Goal: Task Accomplishment & Management: Manage account settings

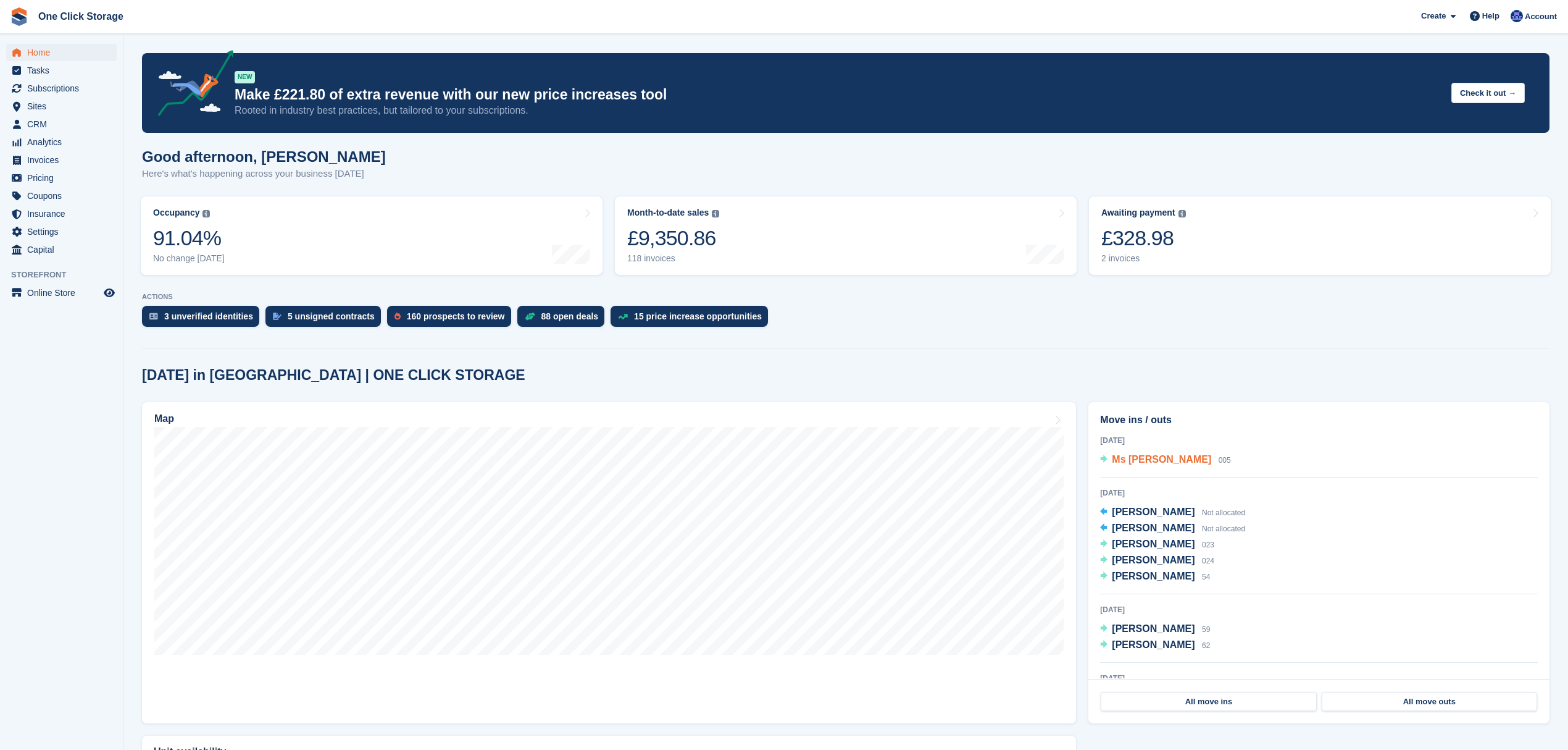
click at [1179, 463] on span "Ms [PERSON_NAME]" at bounding box center [1161, 459] width 99 height 11
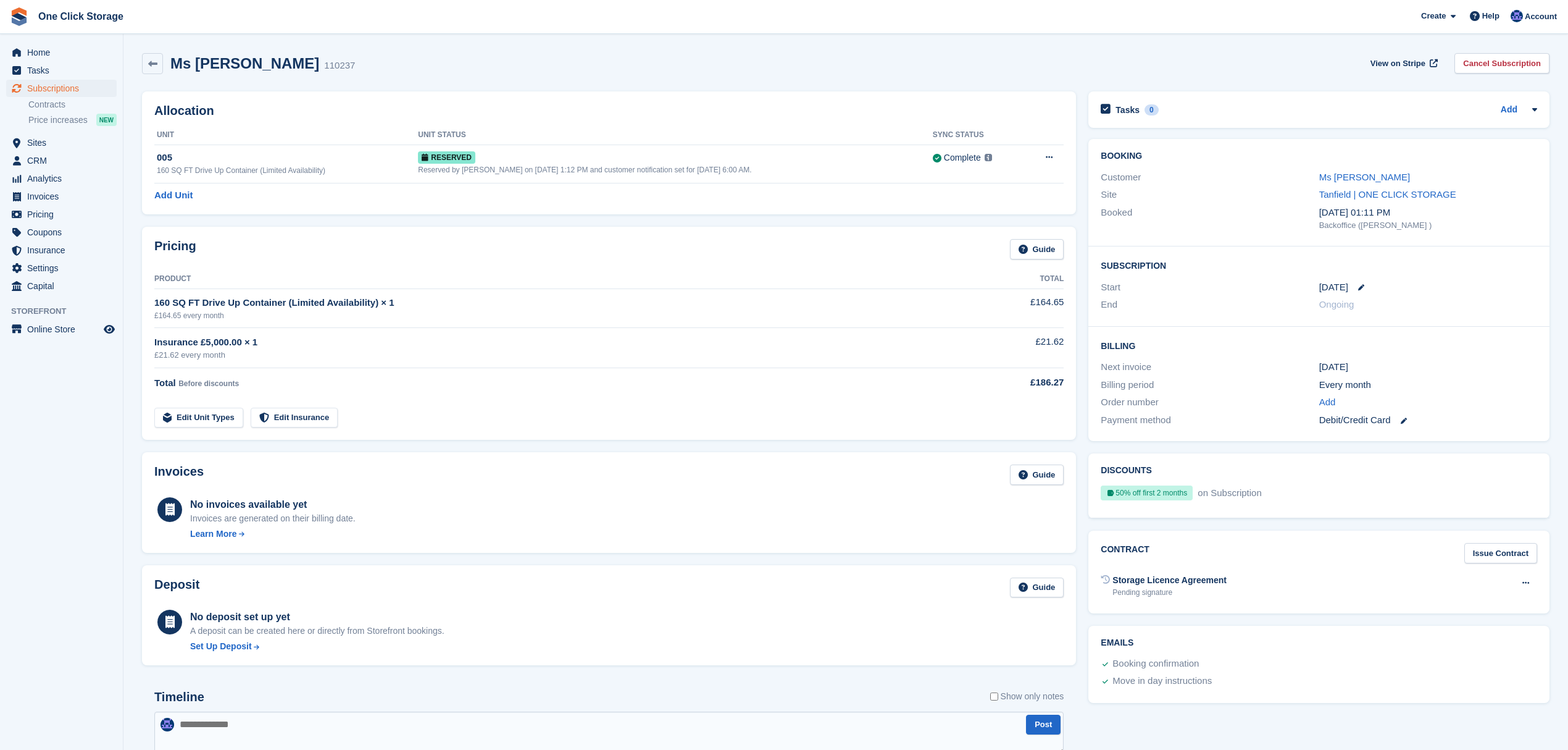
click at [1339, 369] on div "1 Oct" at bounding box center [1428, 367] width 218 height 14
click at [1339, 388] on div "Every month" at bounding box center [1428, 385] width 218 height 14
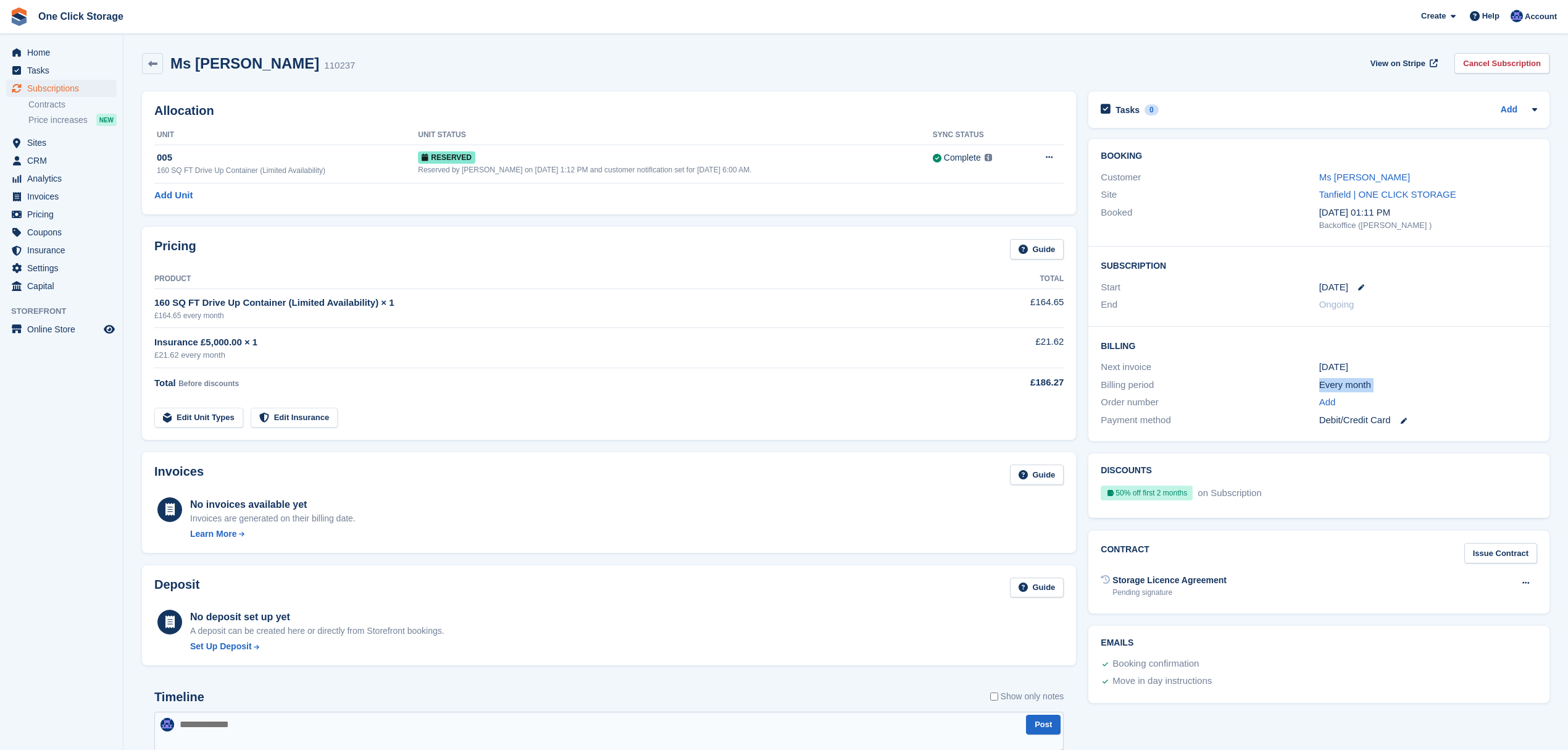
click at [1339, 388] on div "Every month" at bounding box center [1428, 385] width 218 height 14
click at [1336, 421] on div "Debit/Credit Card" at bounding box center [1428, 420] width 218 height 14
click at [1336, 387] on div "Every month" at bounding box center [1428, 385] width 218 height 14
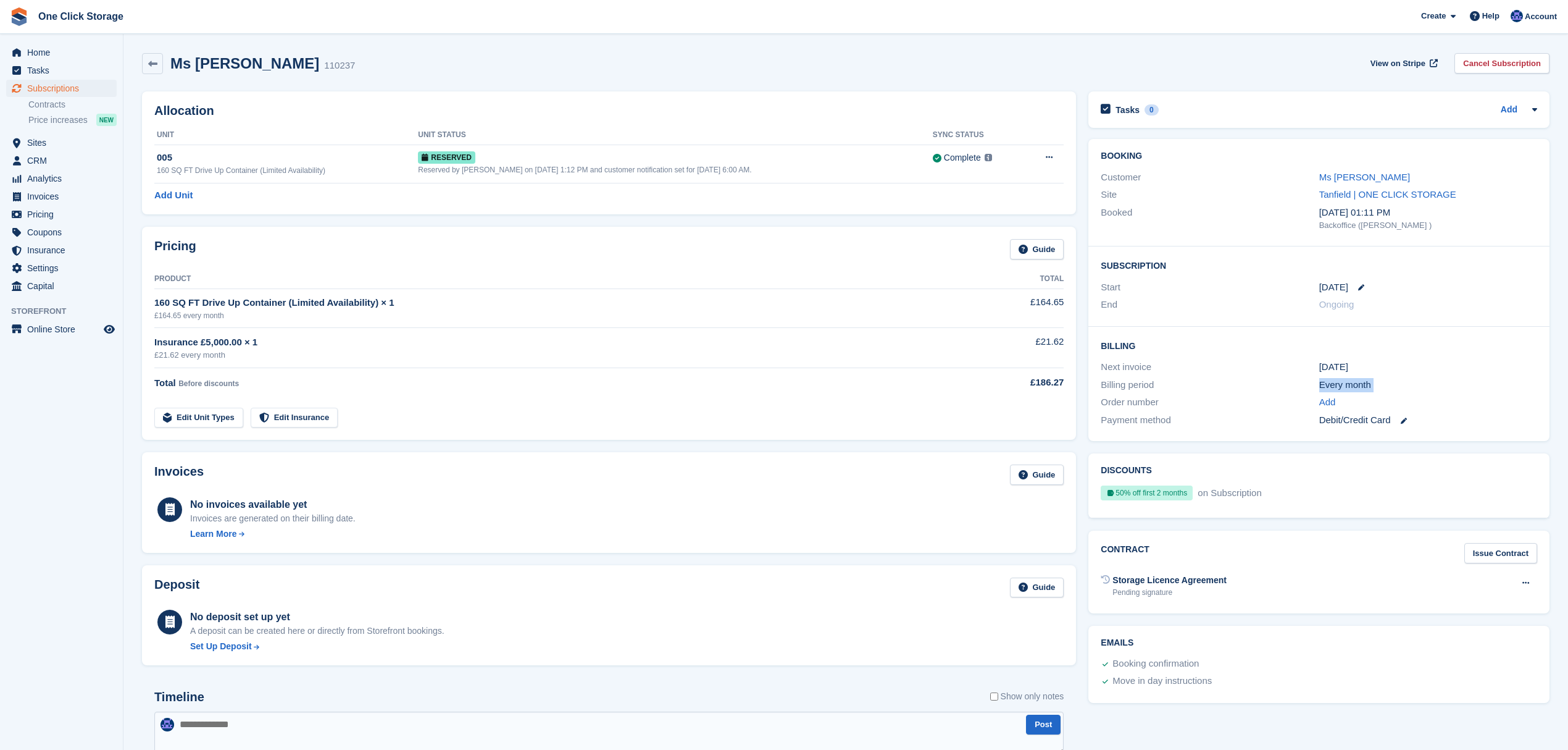
click at [1336, 387] on div "Every month" at bounding box center [1428, 385] width 218 height 14
click at [1324, 365] on div "1 Oct" at bounding box center [1428, 367] width 218 height 14
click at [1349, 369] on div "1 Oct" at bounding box center [1428, 367] width 218 height 14
drag, startPoint x: 1351, startPoint y: 364, endPoint x: 1095, endPoint y: 338, distance: 257.3
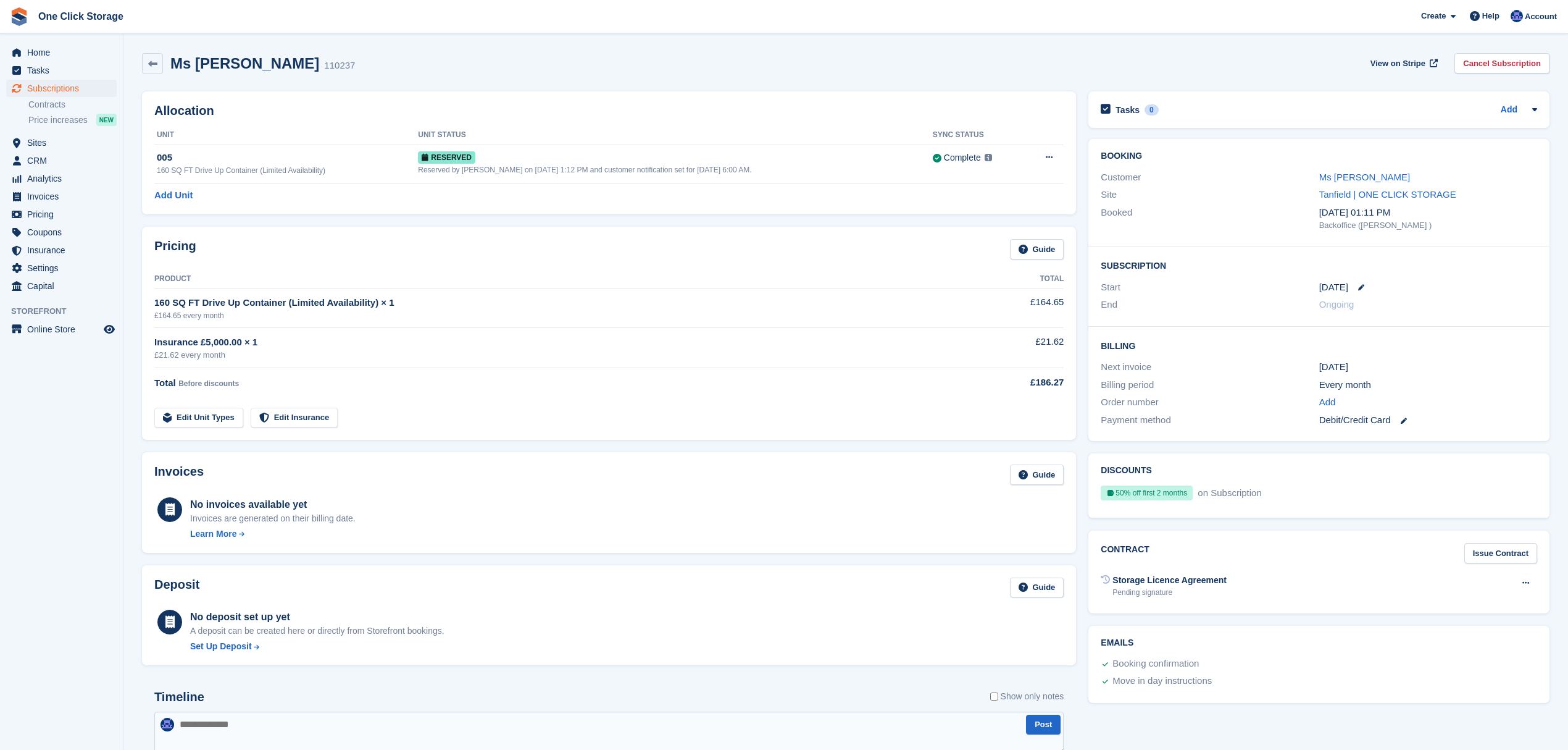
click at [1095, 338] on div "Billing Next invoice 1 Oct Billing period Every month Order number Add Payment …" at bounding box center [1319, 384] width 461 height 115
drag, startPoint x: 1391, startPoint y: 389, endPoint x: 1096, endPoint y: 344, distance: 298.4
click at [1096, 344] on div "Billing Next invoice 1 Oct Billing period Every month Order number Add Payment …" at bounding box center [1319, 384] width 461 height 115
drag, startPoint x: 1457, startPoint y: 426, endPoint x: 1089, endPoint y: 242, distance: 411.4
click at [1089, 242] on div "Booking Customer Ms Trina Writhson Site Tanfield | ONE CLICK STORAGE Booked 25 …" at bounding box center [1319, 290] width 461 height 302
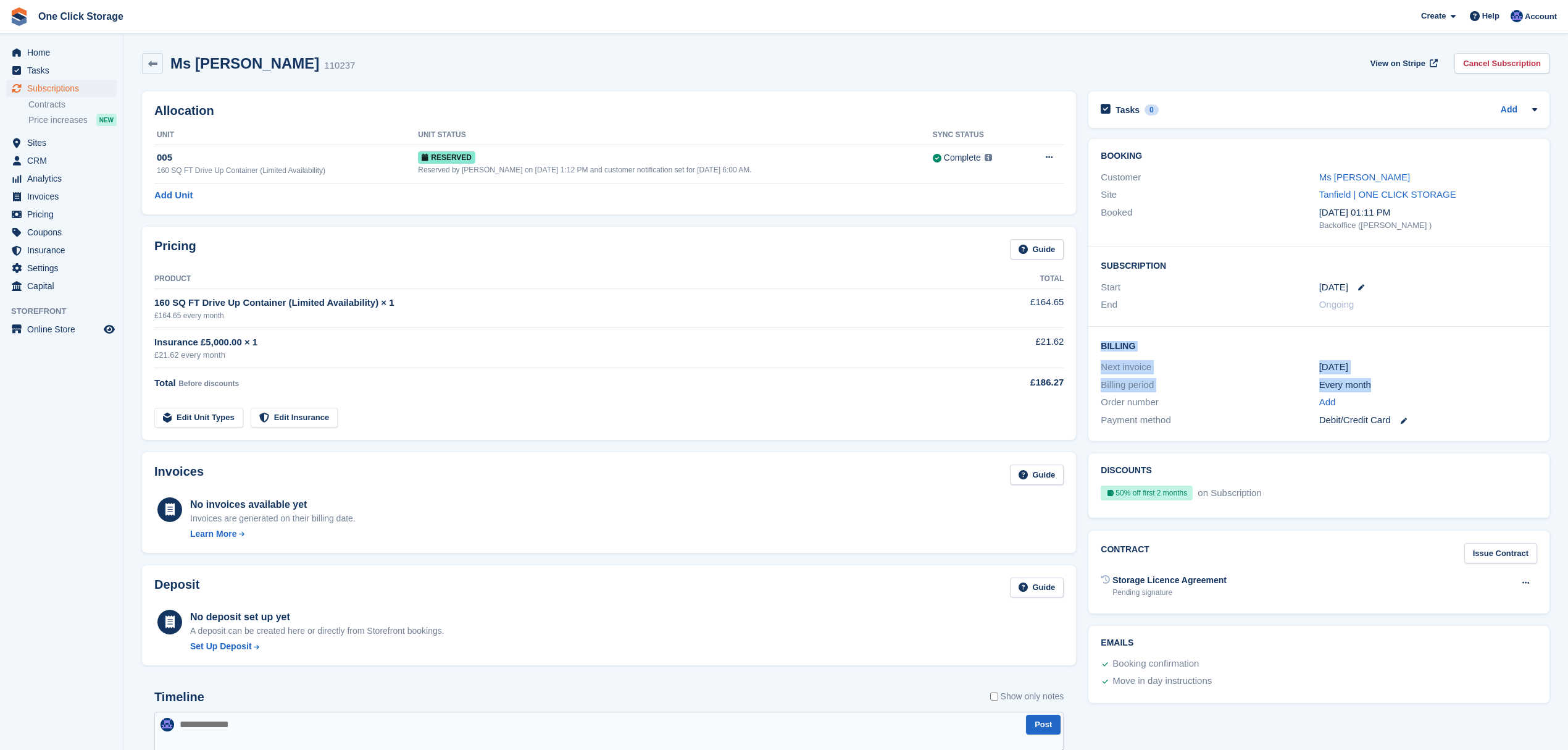
click at [1216, 371] on div "Next invoice" at bounding box center [1209, 367] width 218 height 14
drag, startPoint x: 1462, startPoint y: 425, endPoint x: 1141, endPoint y: 352, distance: 329.2
click at [1141, 352] on div "Billing Next invoice 1 Oct Billing period Every month Order number Add Payment …" at bounding box center [1319, 384] width 461 height 115
click at [1205, 371] on div "Next invoice" at bounding box center [1209, 367] width 218 height 14
drag, startPoint x: 1497, startPoint y: 445, endPoint x: 1136, endPoint y: 358, distance: 371.3
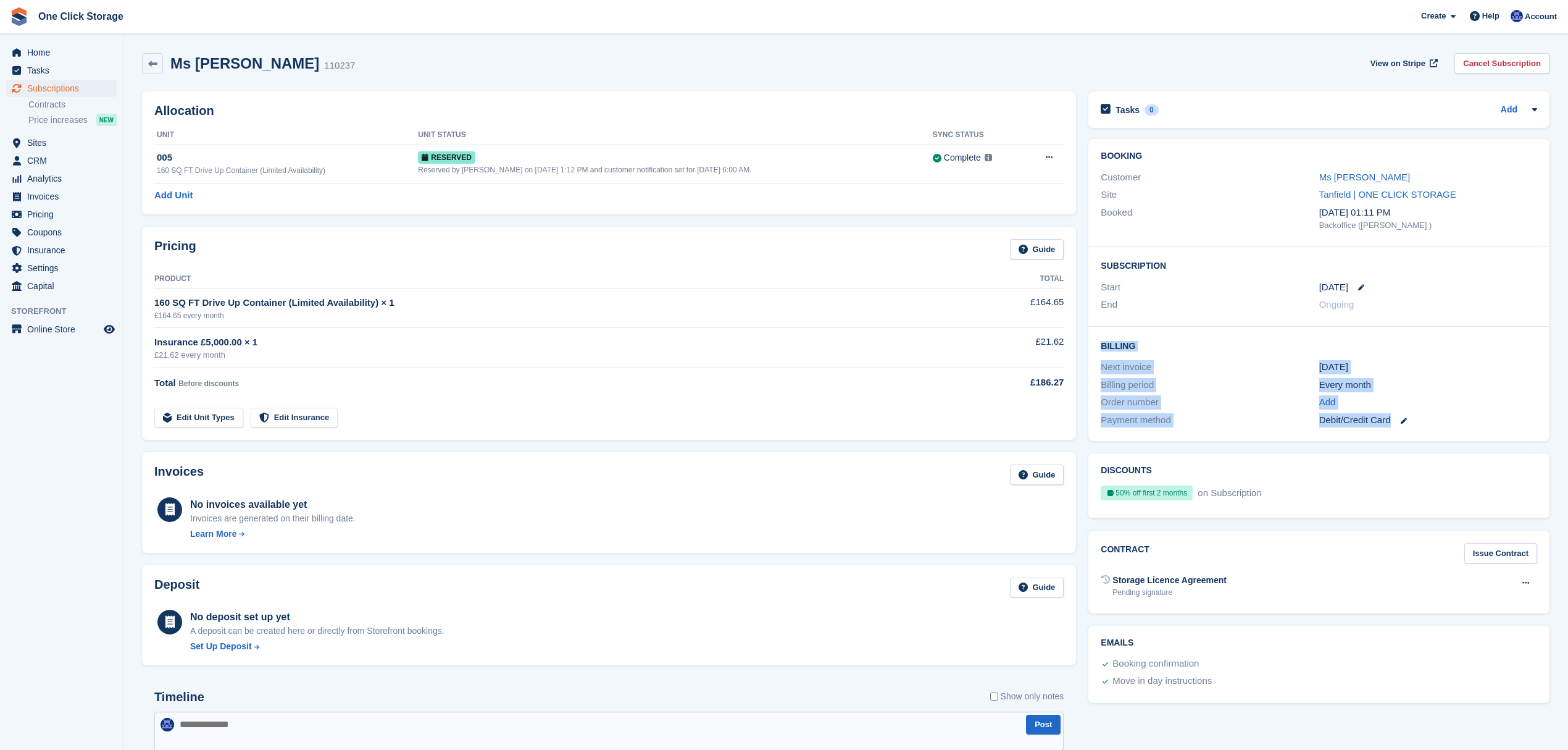
click at [1101, 338] on div "Booking Customer Ms Trina Writhson Site Tanfield | ONE CLICK STORAGE Booked 25 …" at bounding box center [1319, 290] width 473 height 315
click at [1211, 372] on div "Next invoice" at bounding box center [1209, 367] width 218 height 14
drag, startPoint x: 1462, startPoint y: 416, endPoint x: 1085, endPoint y: 351, distance: 382.6
click at [1085, 351] on div "Booking Customer Ms Trina Writhson Site Tanfield | ONE CLICK STORAGE Booked 25 …" at bounding box center [1319, 290] width 473 height 315
click at [1262, 398] on div "Order number" at bounding box center [1209, 403] width 218 height 14
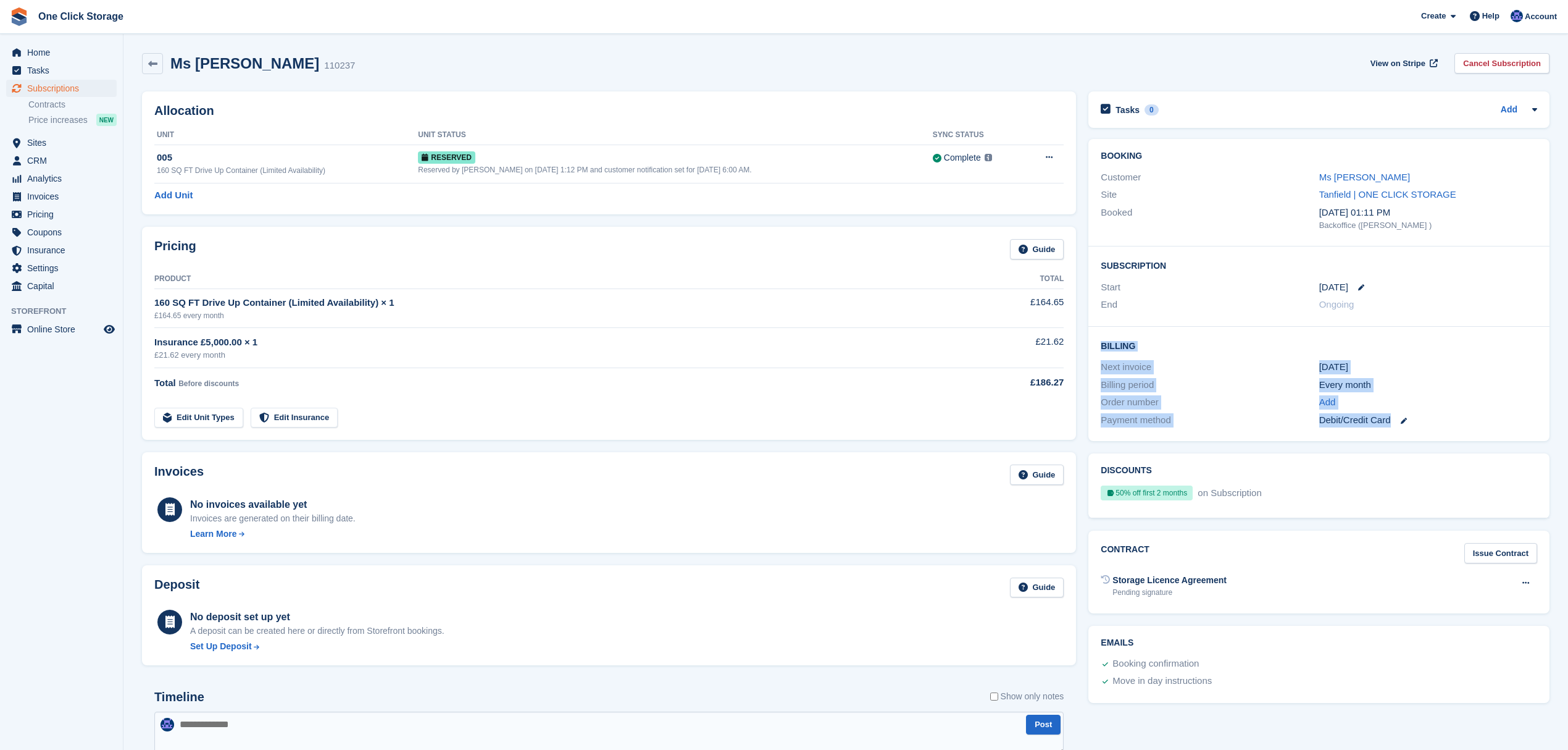
drag, startPoint x: 1446, startPoint y: 418, endPoint x: 1098, endPoint y: 260, distance: 382.2
click at [1098, 260] on div "Booking Customer Ms Trina Writhson Site Tanfield | ONE CLICK STORAGE Booked 25 …" at bounding box center [1319, 290] width 461 height 302
click at [1189, 357] on div "Billing Next invoice 1 Oct Billing period Every month Order number Add Payment …" at bounding box center [1319, 384] width 461 height 115
click at [1361, 175] on link "Ms [PERSON_NAME]" at bounding box center [1365, 177] width 91 height 11
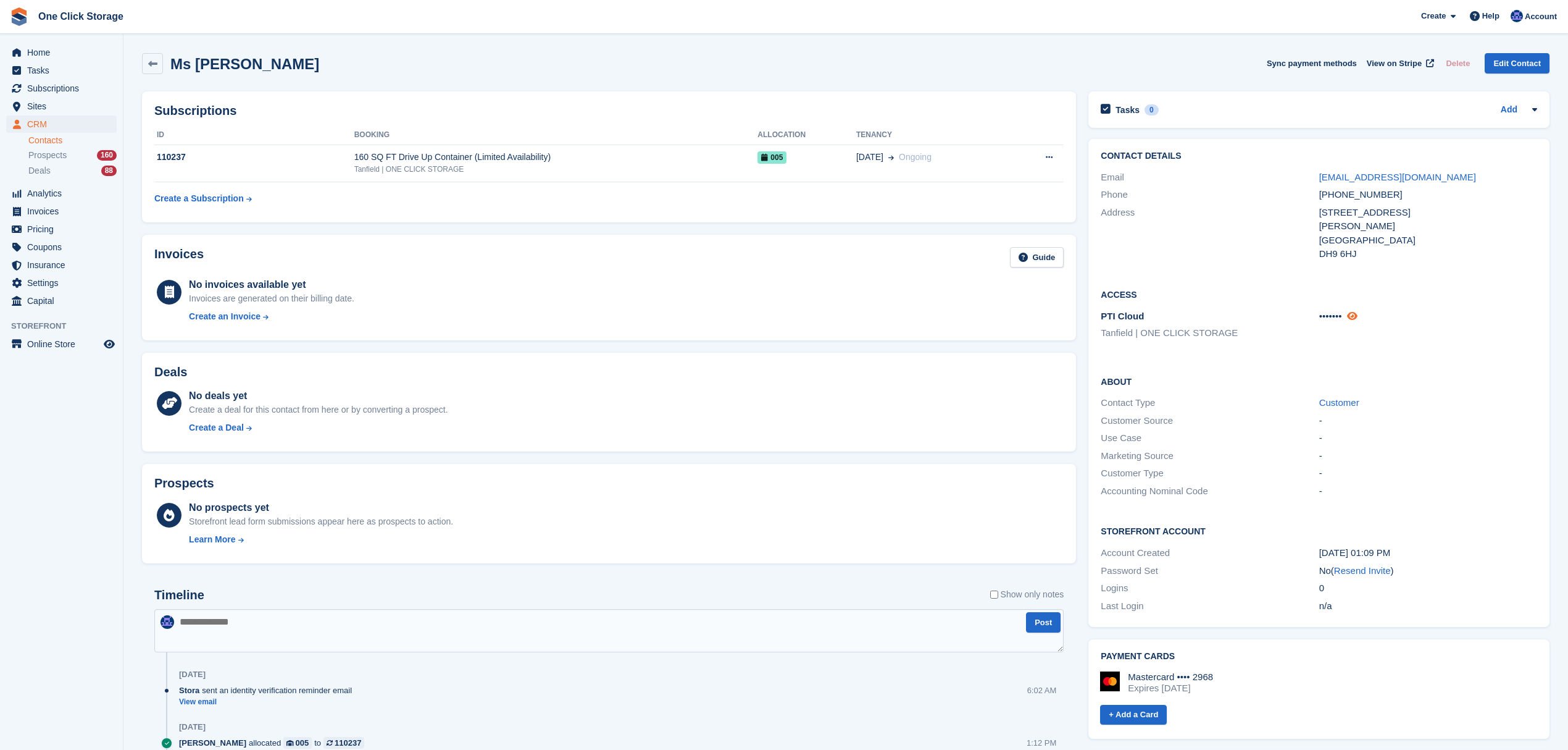
click at [1357, 315] on icon at bounding box center [1352, 315] width 11 height 9
click at [63, 60] on span "Home" at bounding box center [64, 52] width 74 height 17
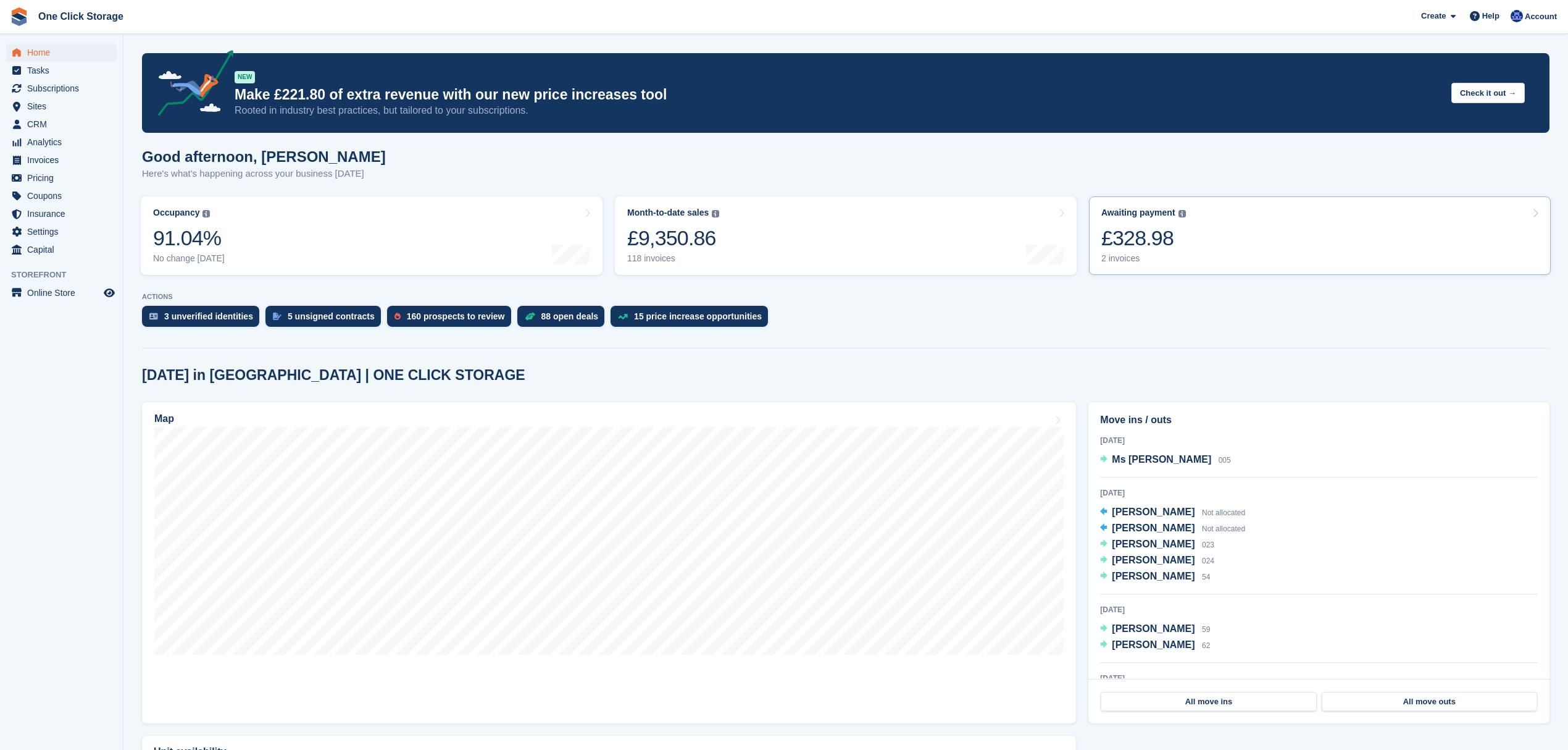
click at [1289, 255] on link "Awaiting payment The total outstanding balance on all open invoices. £328.98 2 …" at bounding box center [1320, 236] width 462 height 79
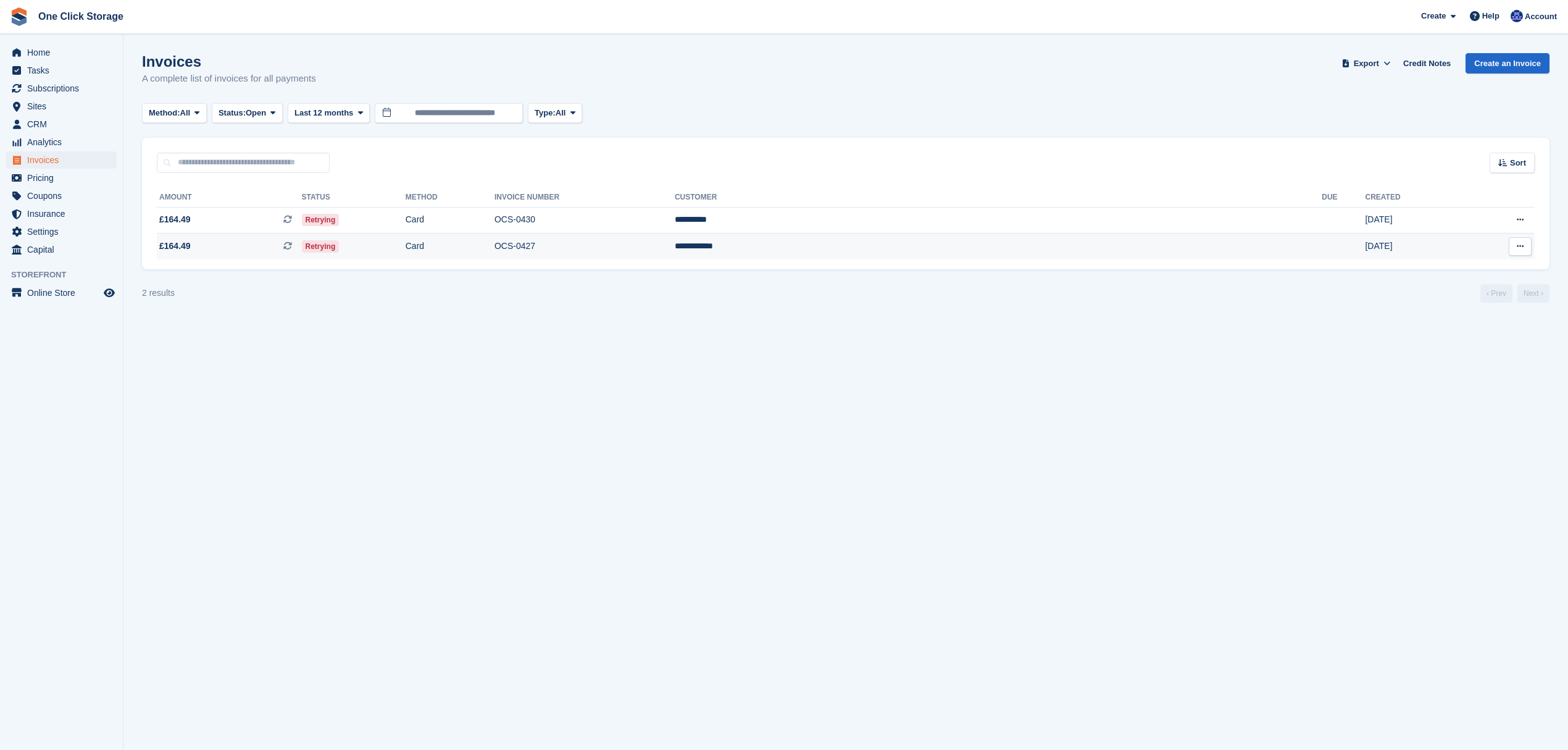
click at [245, 247] on span "£164.49 This is a recurring subscription invoice." at bounding box center [229, 246] width 145 height 13
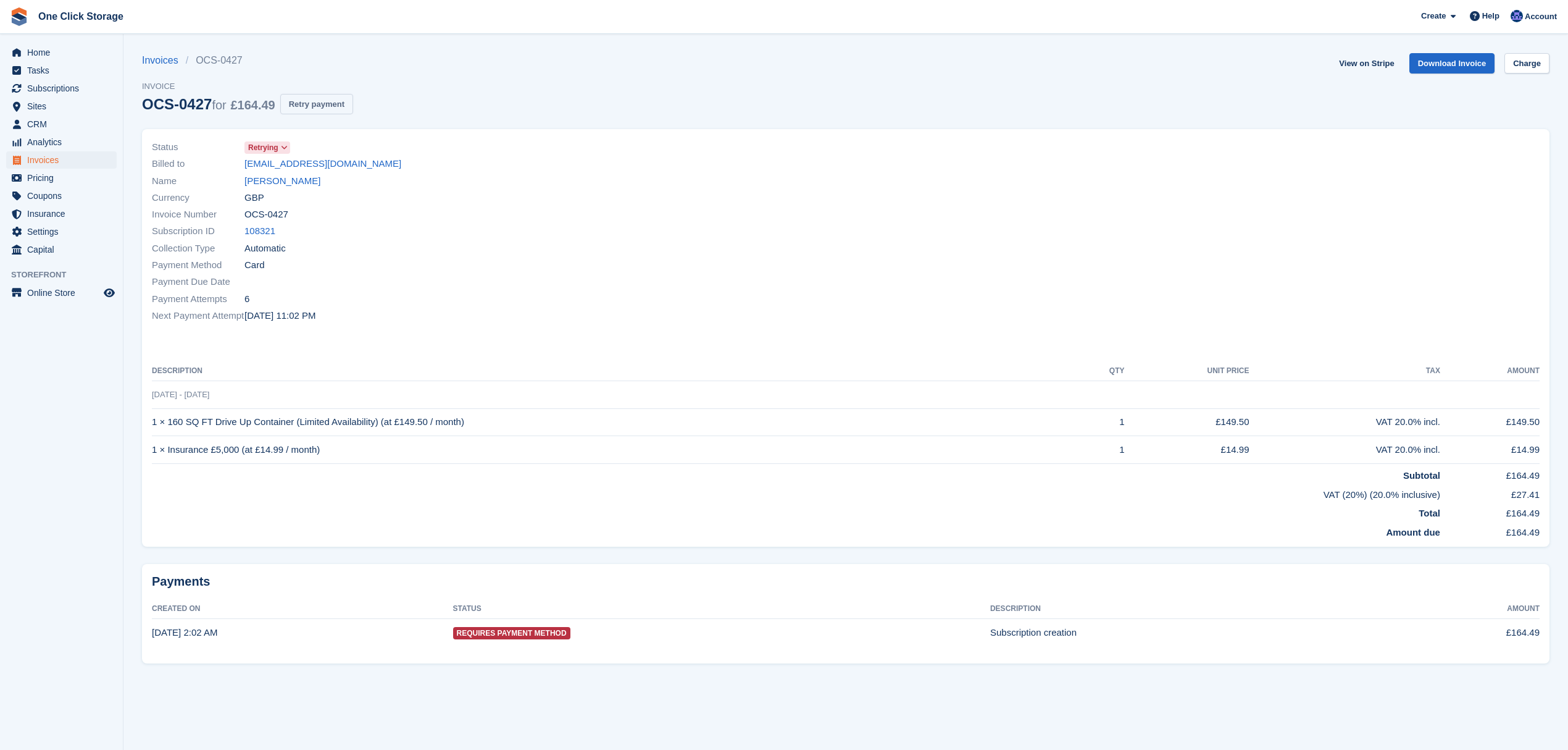
click at [336, 104] on button "Retry payment" at bounding box center [317, 104] width 73 height 21
click at [264, 175] on link "Emma Linsley" at bounding box center [282, 182] width 76 height 14
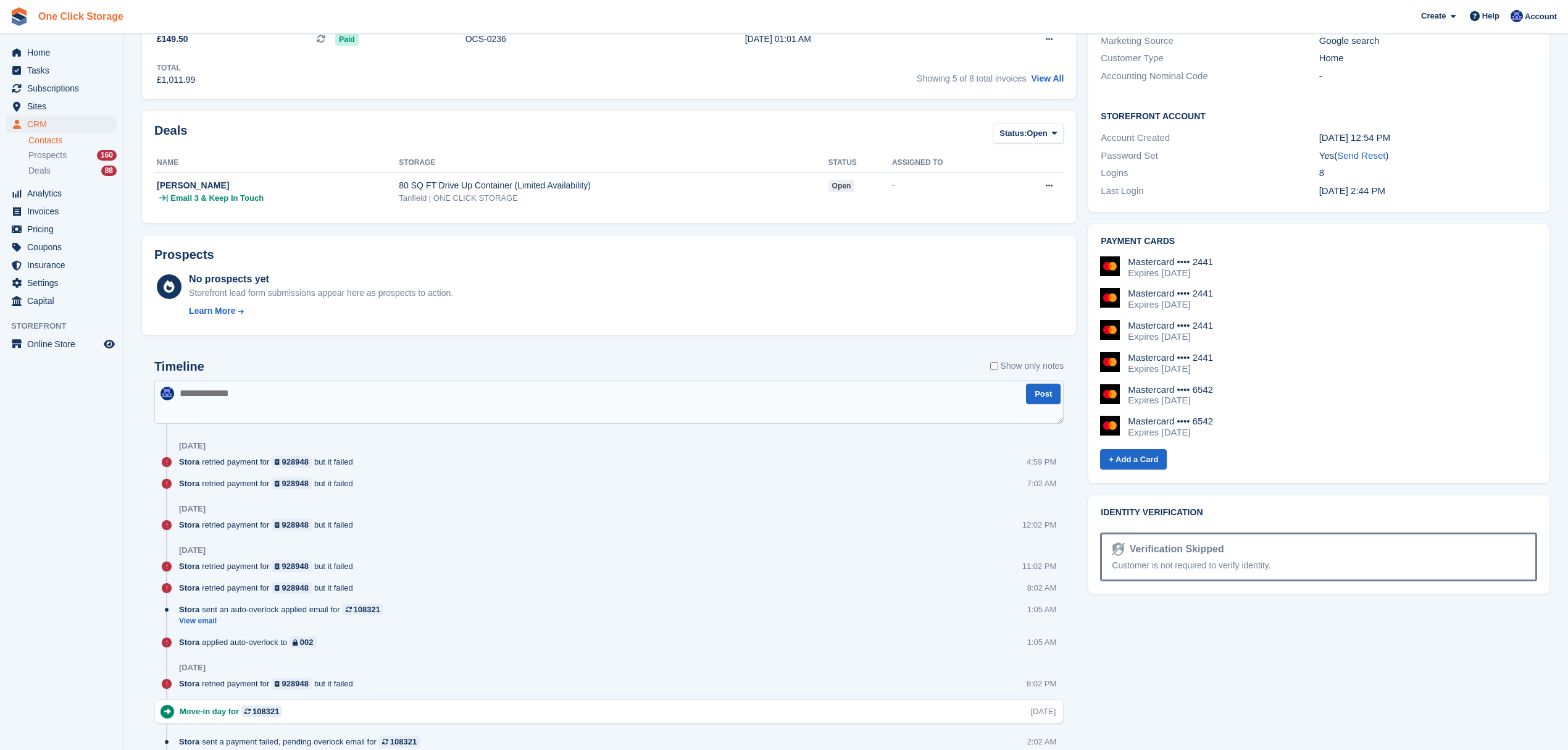
scroll to position [411, 0]
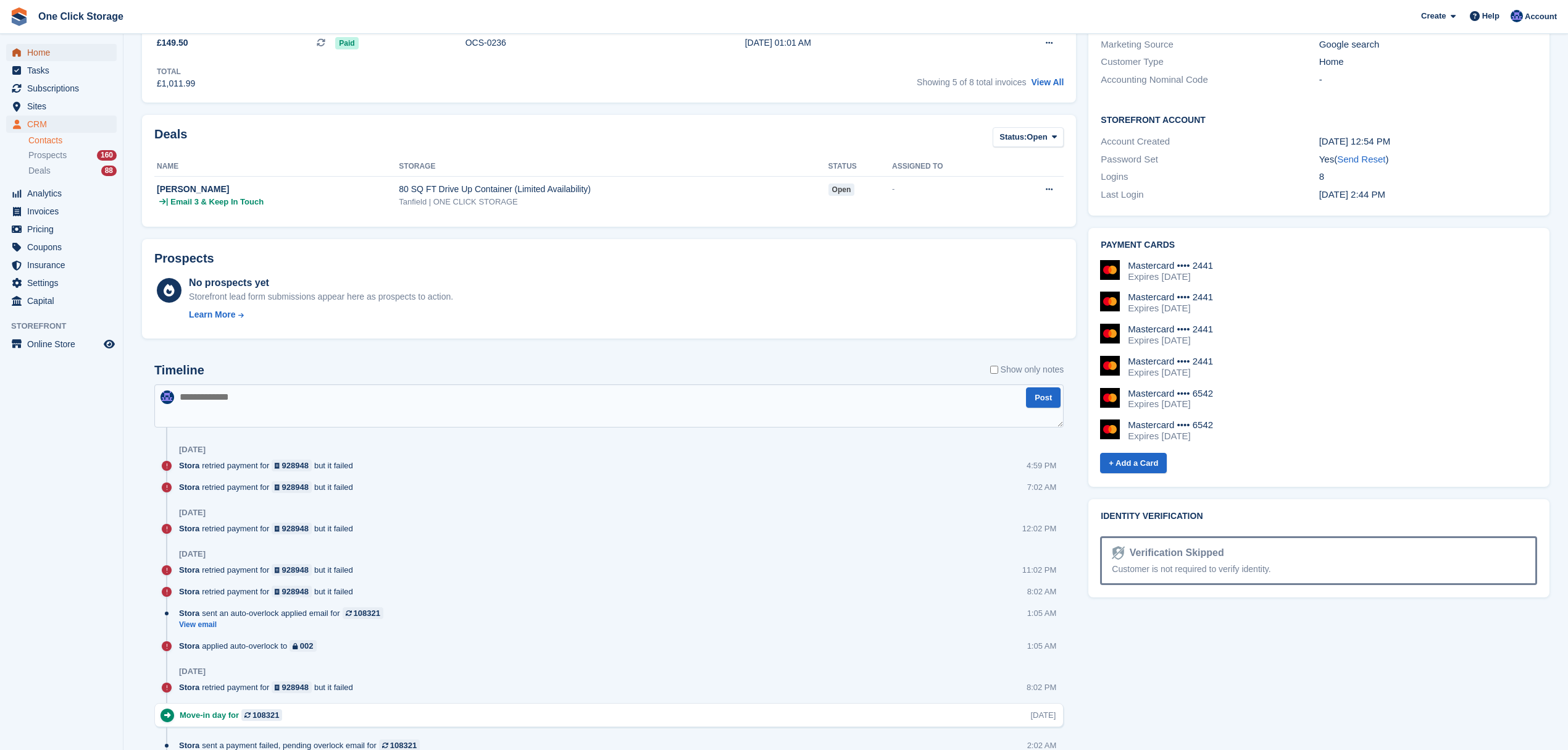
click at [46, 49] on span "Home" at bounding box center [64, 52] width 74 height 17
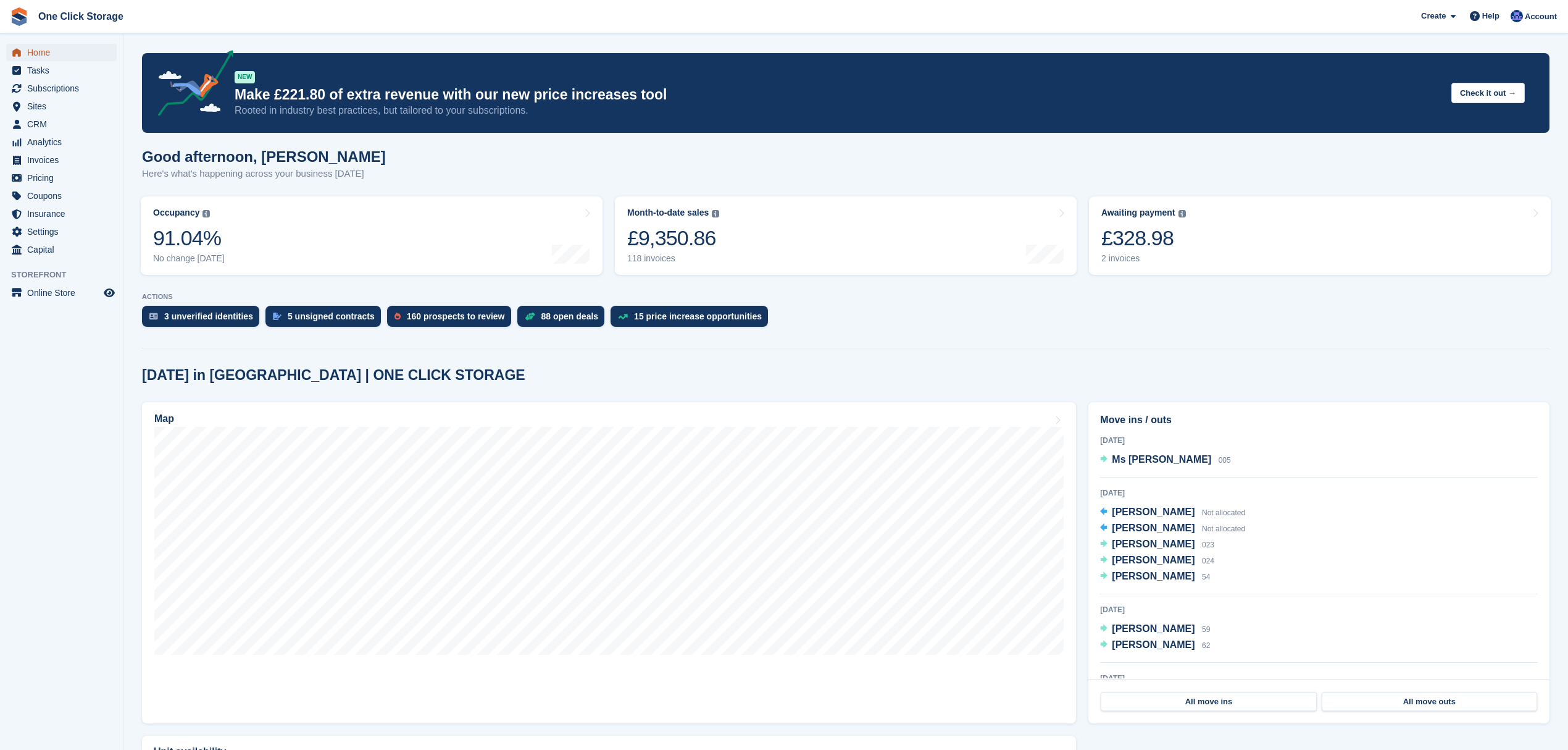
click at [68, 52] on span "Home" at bounding box center [64, 52] width 74 height 17
